Goal: Transaction & Acquisition: Book appointment/travel/reservation

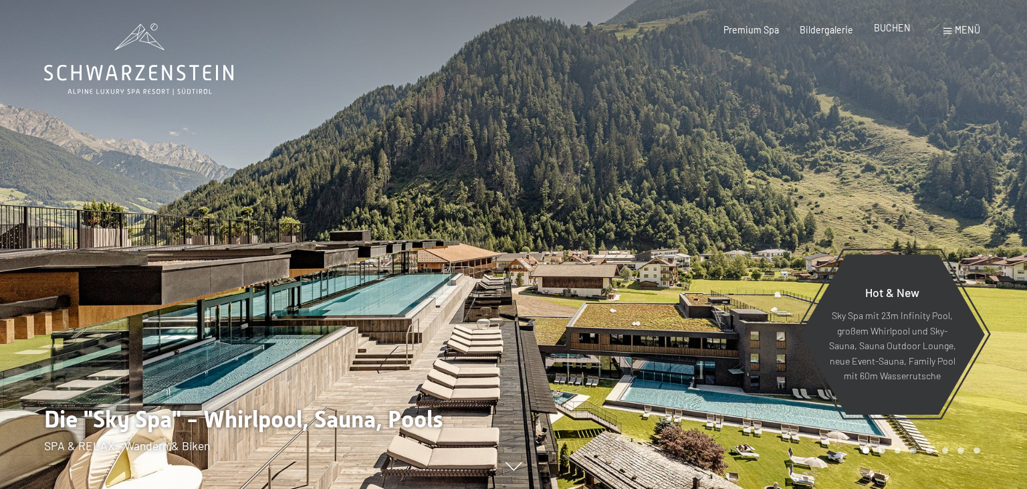
click at [903, 34] on div "BUCHEN" at bounding box center [892, 27] width 37 height 13
click at [902, 29] on span "BUCHEN" at bounding box center [892, 27] width 37 height 11
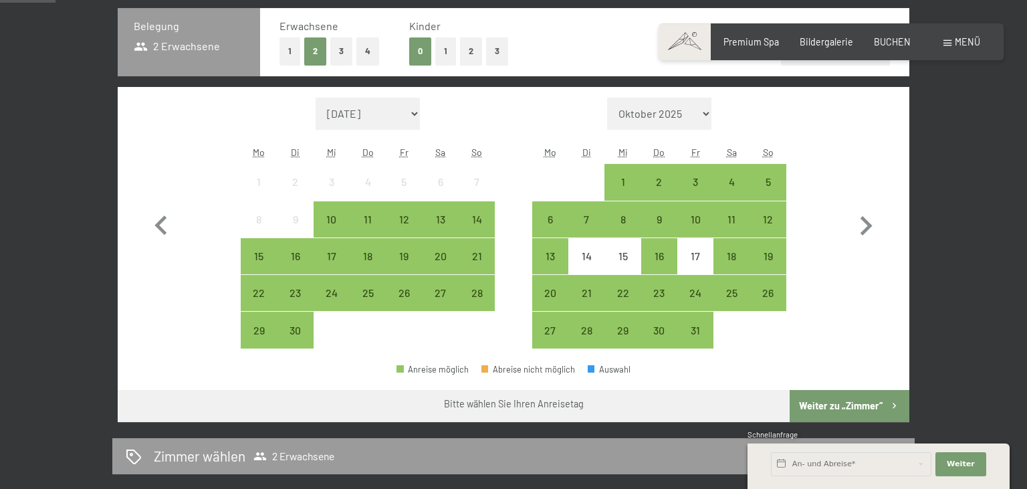
scroll to position [353, 0]
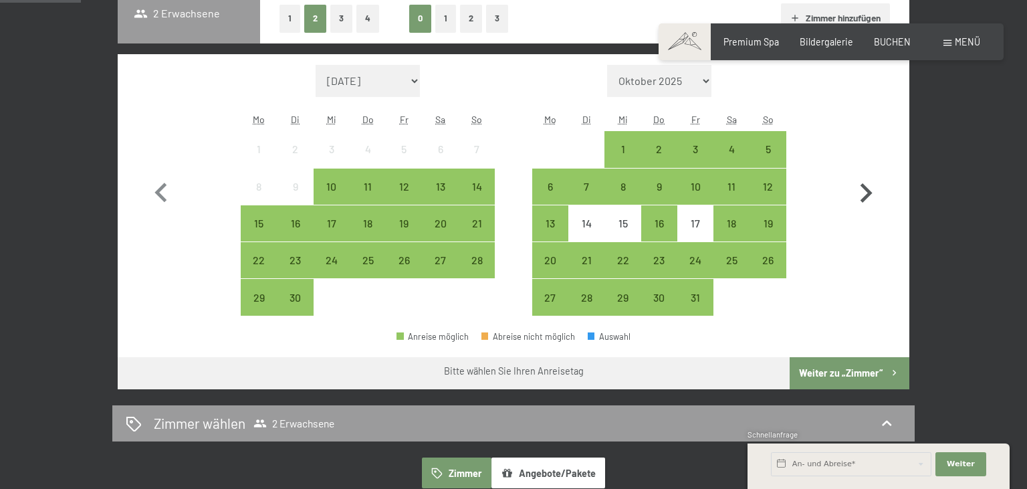
click at [874, 191] on icon "button" at bounding box center [866, 193] width 39 height 39
select select "2025-10-01"
select select "2025-11-01"
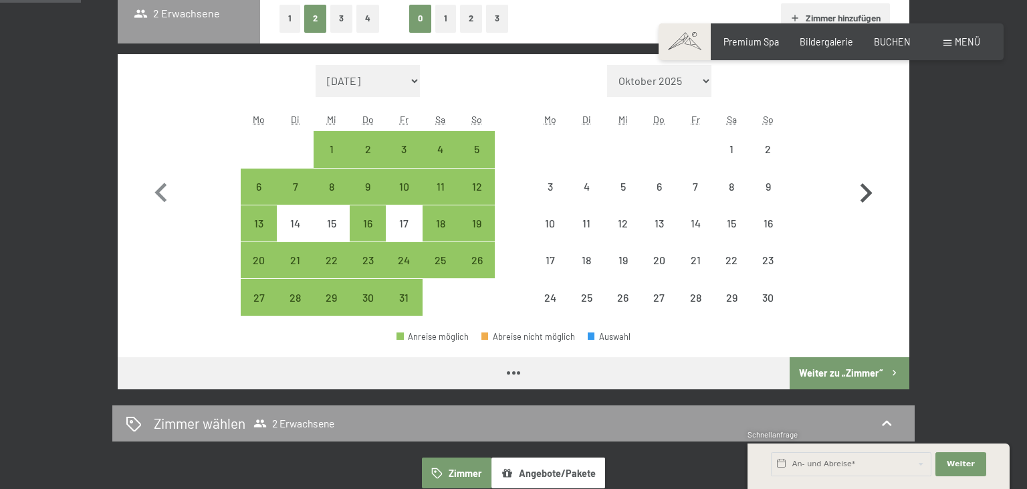
select select "2025-10-01"
select select "2025-11-01"
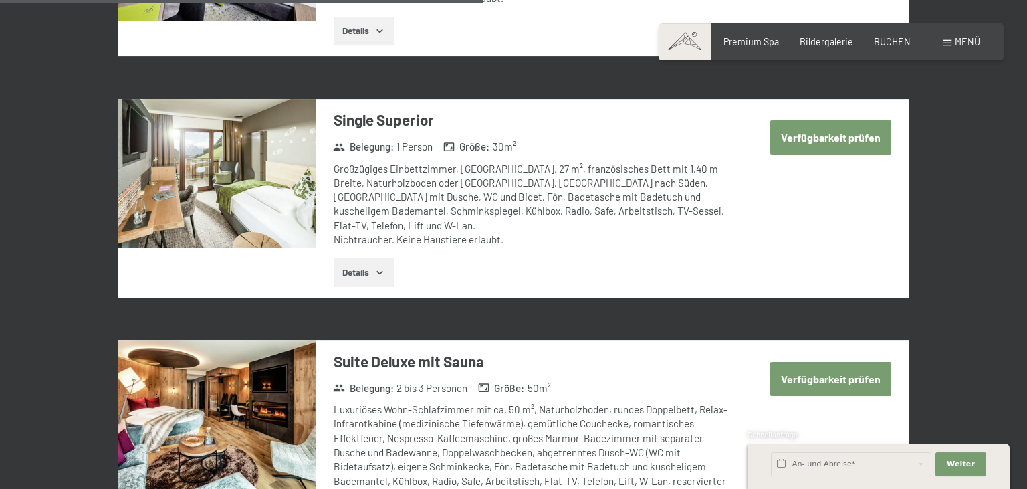
scroll to position [2189, 0]
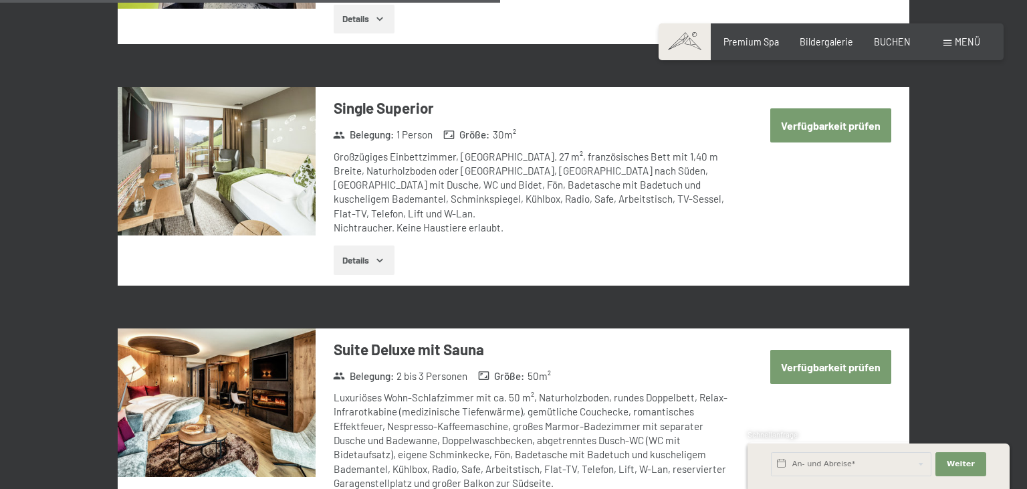
click at [816, 114] on button "Verfügbarkeit prüfen" at bounding box center [831, 125] width 121 height 34
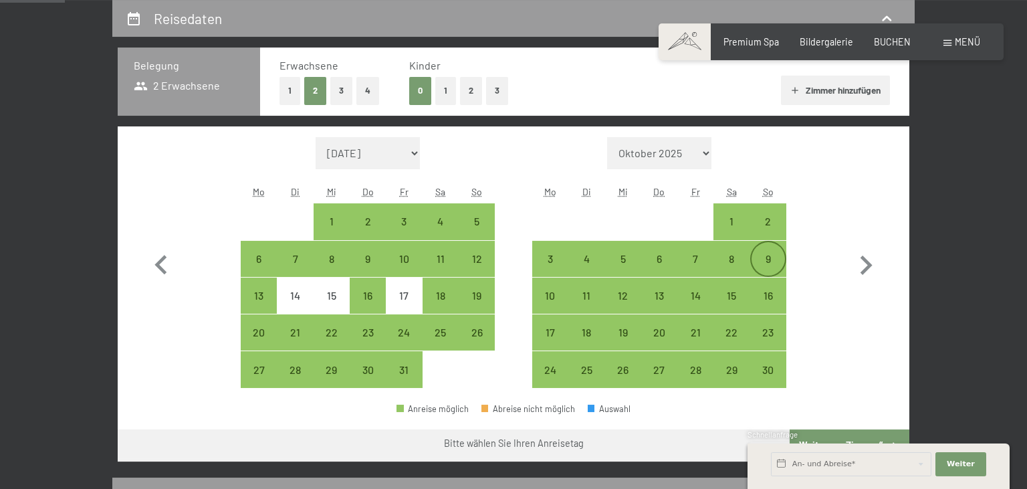
click at [767, 260] on div "9" at bounding box center [768, 270] width 33 height 33
select select "2025-10-01"
select select "2025-11-01"
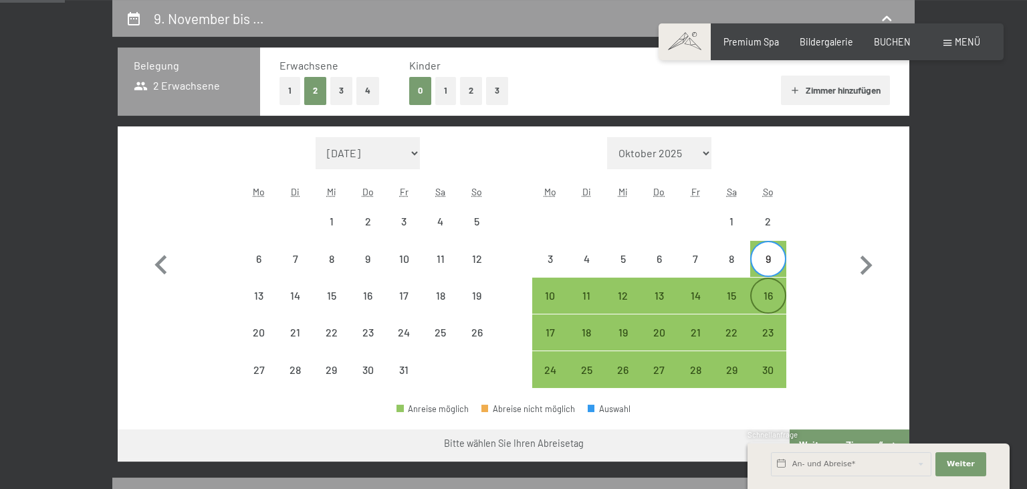
click at [764, 297] on div "16" at bounding box center [768, 306] width 33 height 33
select select "2025-10-01"
select select "2025-11-01"
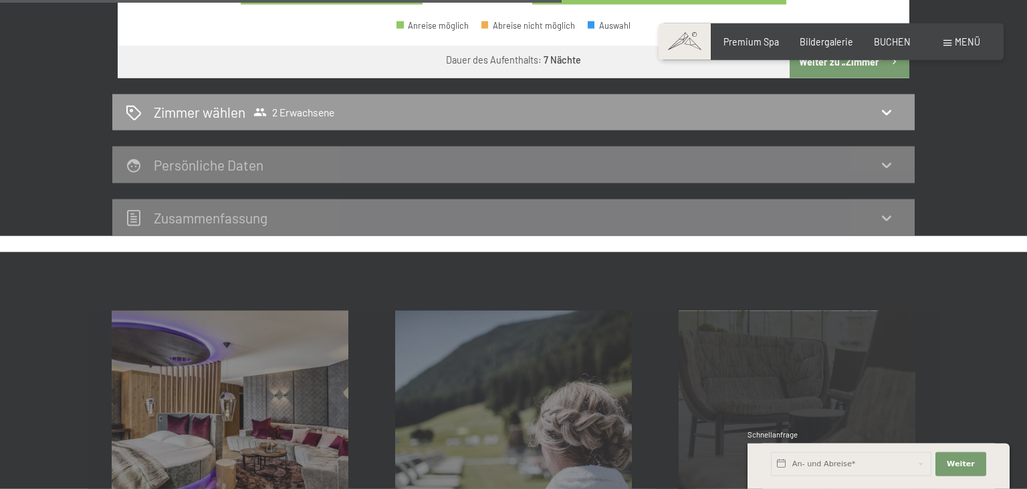
scroll to position [775, 0]
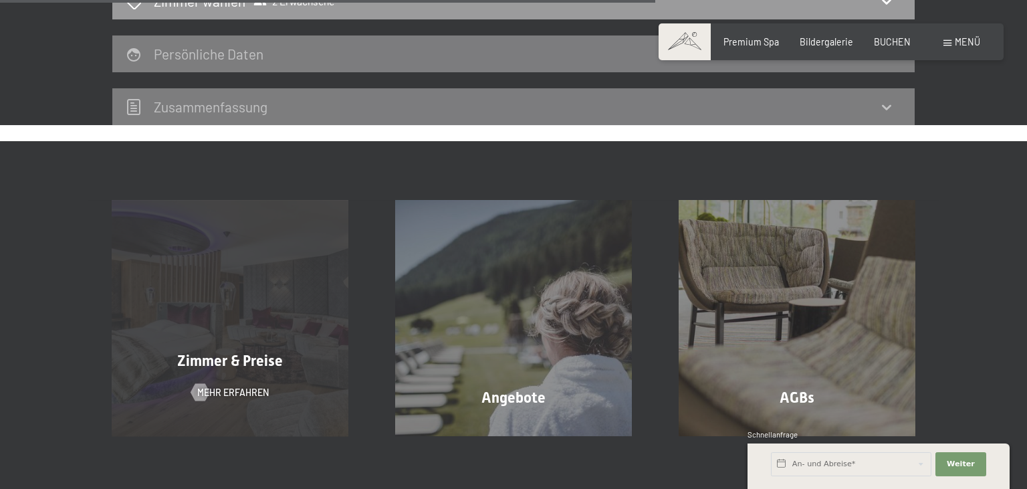
click at [295, 280] on div "Zimmer & Preise Mehr erfahren" at bounding box center [230, 318] width 284 height 236
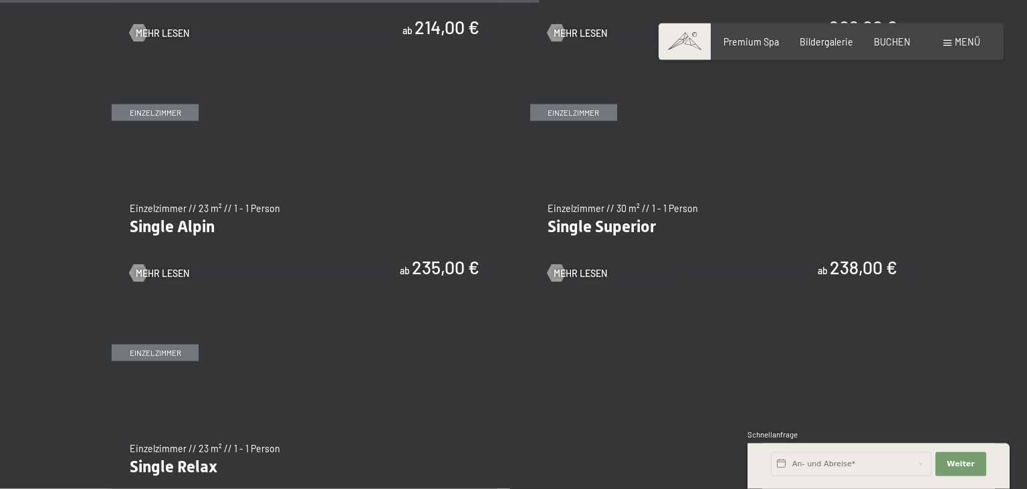
scroll to position [1836, 0]
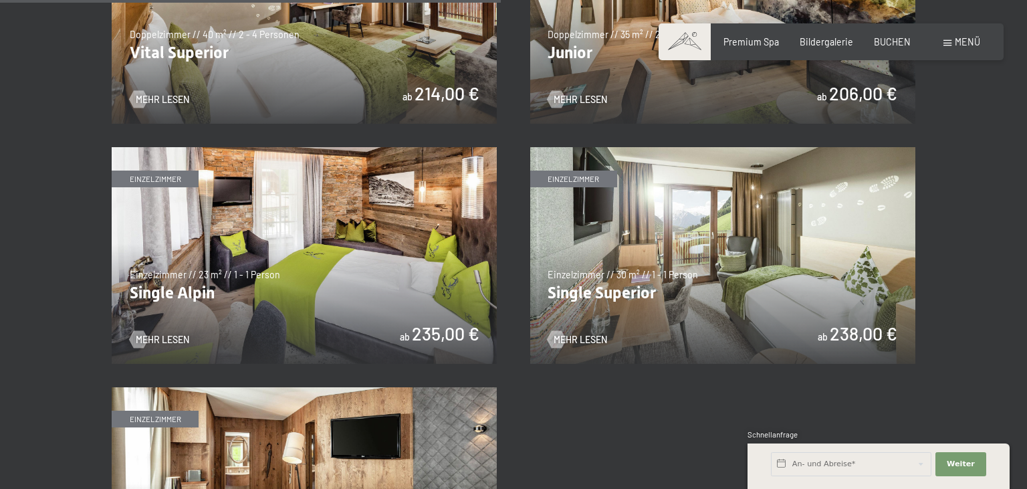
click at [306, 230] on img at bounding box center [304, 255] width 385 height 217
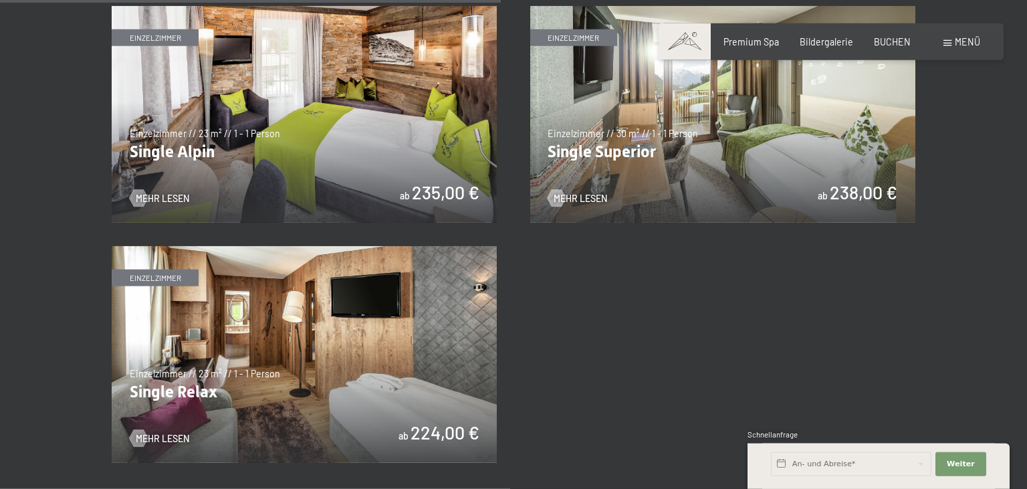
scroll to position [1977, 0]
click at [294, 310] on img at bounding box center [304, 354] width 385 height 217
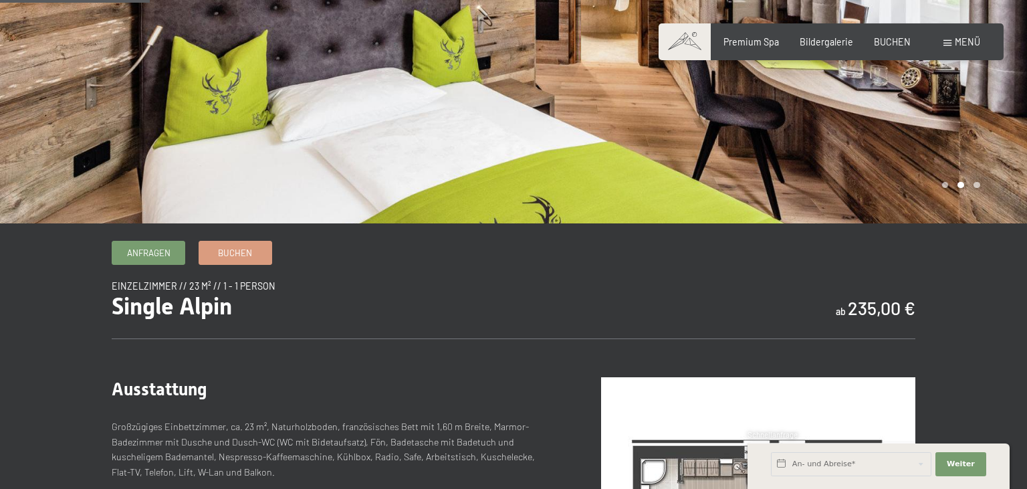
scroll to position [282, 0]
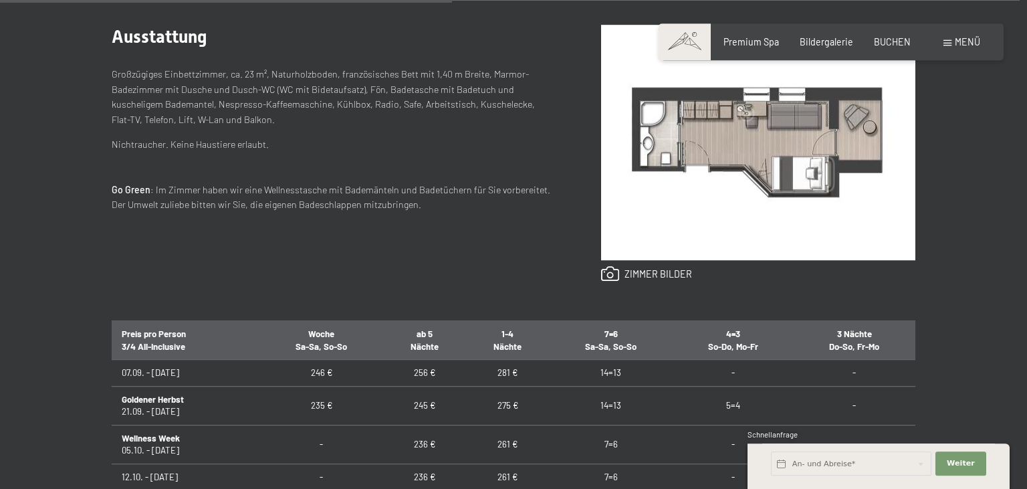
scroll to position [706, 0]
